Goal: Information Seeking & Learning: Find specific page/section

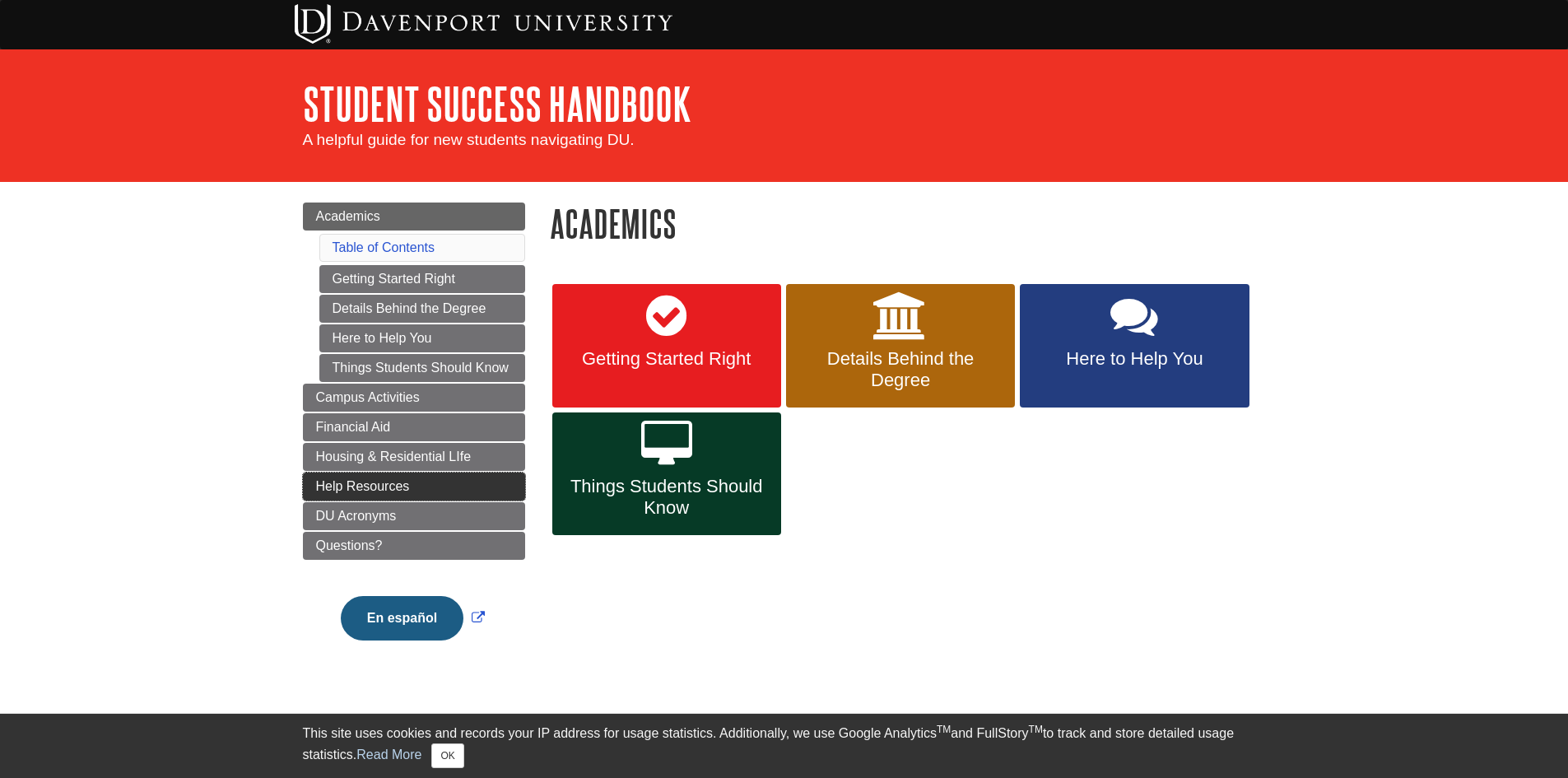
click at [453, 494] on link "Help Resources" at bounding box center [413, 487] width 222 height 28
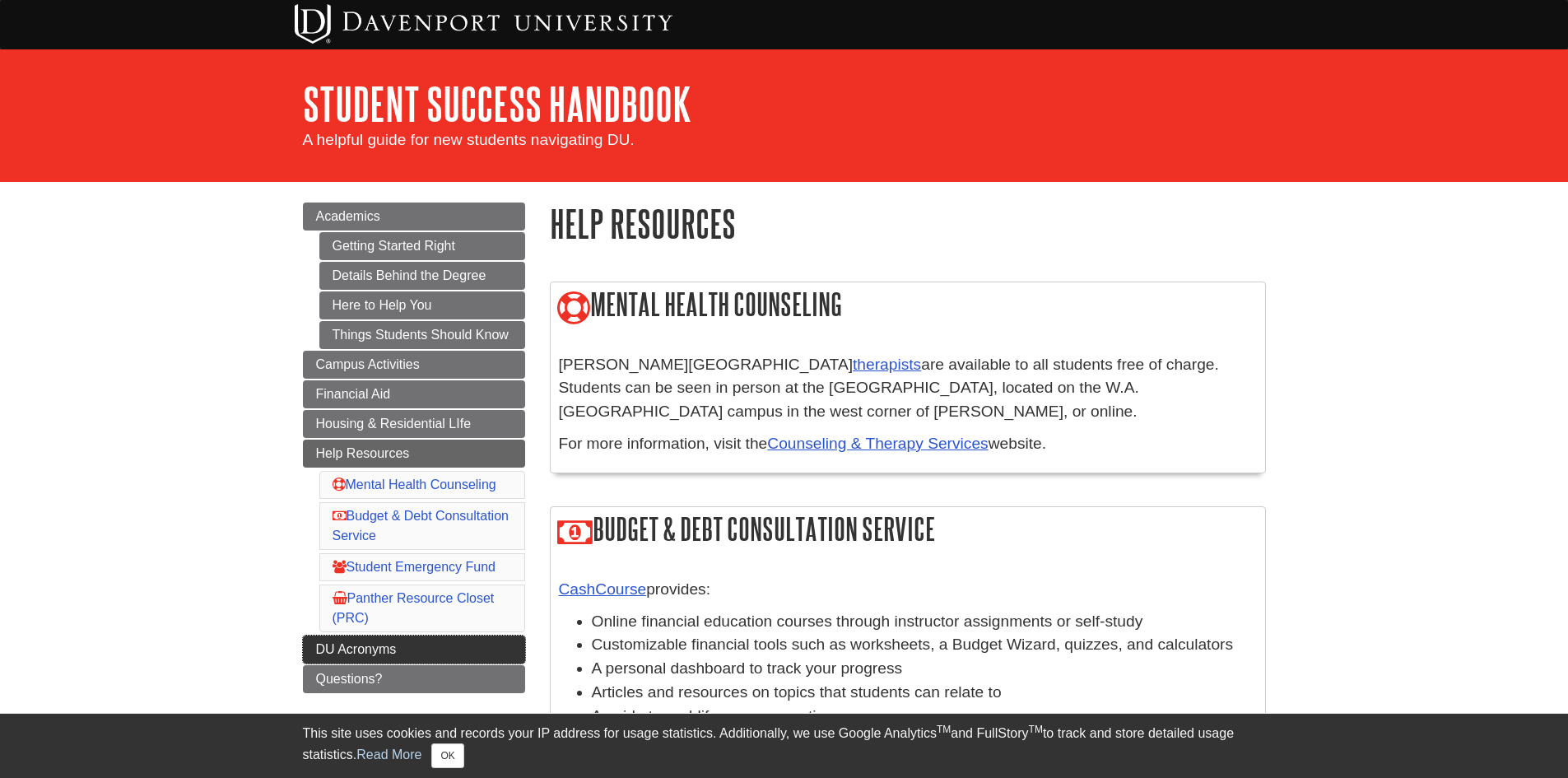
click at [363, 646] on span "DU Acronyms" at bounding box center [356, 649] width 81 height 14
